Goal: Task Accomplishment & Management: Use online tool/utility

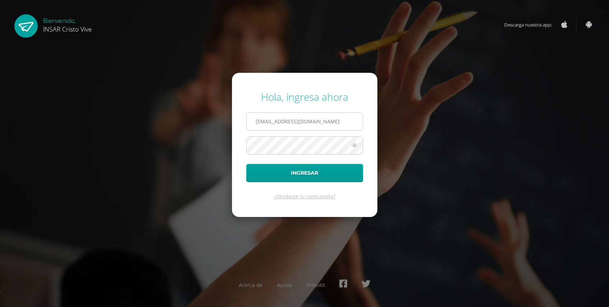
click at [345, 124] on input "[EMAIL_ADDRESS][DOMAIN_NAME]" at bounding box center [305, 122] width 116 height 18
drag, startPoint x: 431, startPoint y: 122, endPoint x: 416, endPoint y: 124, distance: 15.9
click at [431, 122] on div "Hola, ingresa ahora jmoralesinfo@insarycristovive.edu.gt Ingresar ¿Olvidaste tu…" at bounding box center [304, 153] width 463 height 139
drag, startPoint x: 349, startPoint y: 123, endPoint x: 42, endPoint y: 80, distance: 310.2
click at [42, 80] on div "Hola, ingresa ahora jmoralesinfo@insarycristovive.edu.gt Ingresar ¿Olvidaste tu…" at bounding box center [304, 153] width 614 height 307
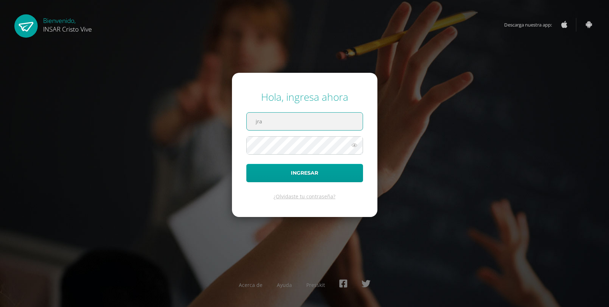
type input "jramon@insarycristovive.edu.gt"
click at [356, 145] on icon at bounding box center [354, 145] width 9 height 9
click at [179, 134] on div "Hola, ingresa ahora jramon@insarycristovive.edu.gt Ingresar ¿Olvidaste tu contr…" at bounding box center [304, 153] width 463 height 139
click at [246, 164] on button "Ingresar" at bounding box center [304, 173] width 117 height 18
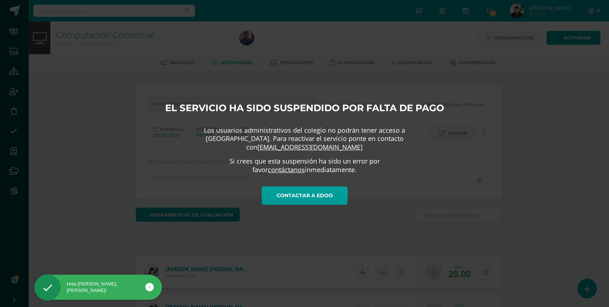
click at [510, 114] on div "El servicio ha sido suspendido por falta de pago Los usuarios administrativos d…" at bounding box center [304, 153] width 609 height 307
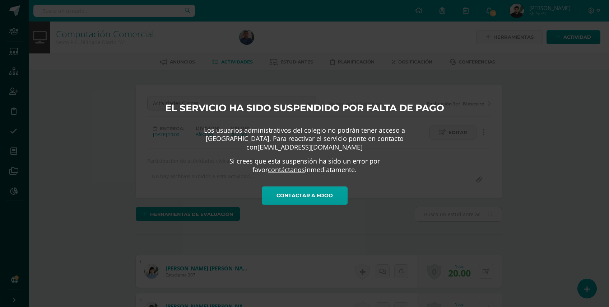
scroll to position [1, 0]
click at [515, 208] on div "El servicio ha sido suspendido por falta de pago Los usuarios administrativos d…" at bounding box center [304, 153] width 609 height 307
